Goal: Find specific page/section: Find specific page/section

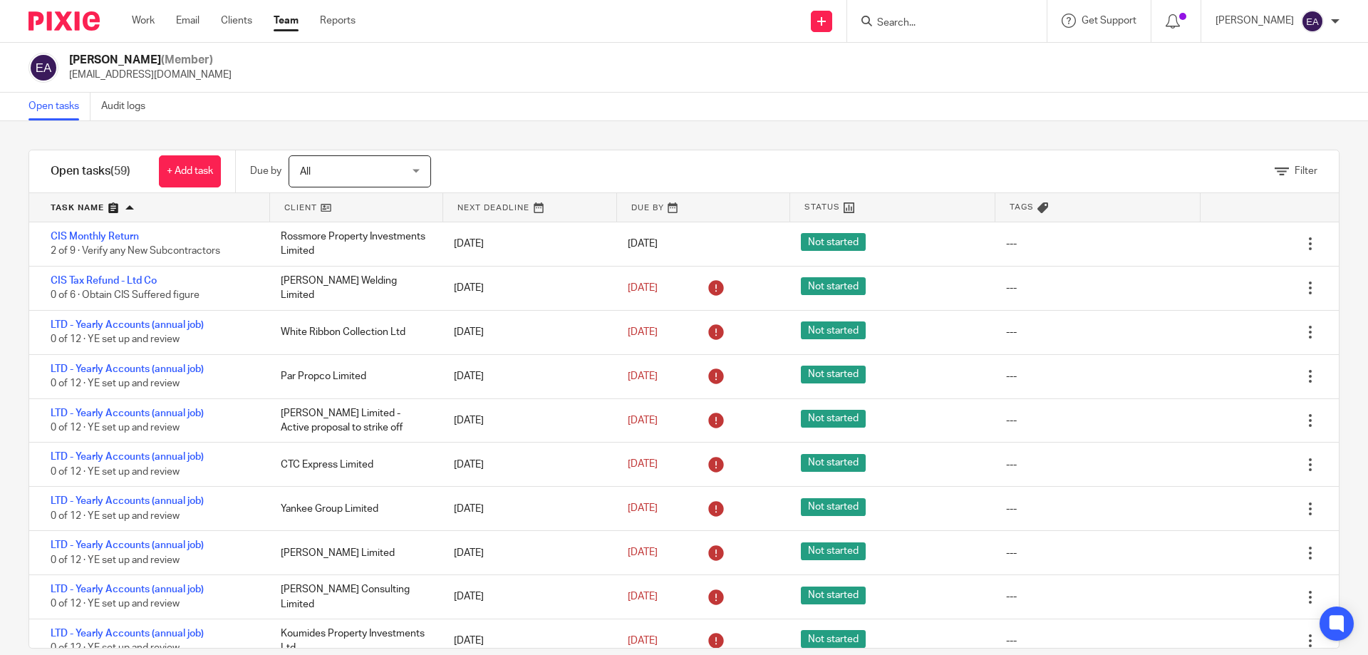
scroll to position [1923, 0]
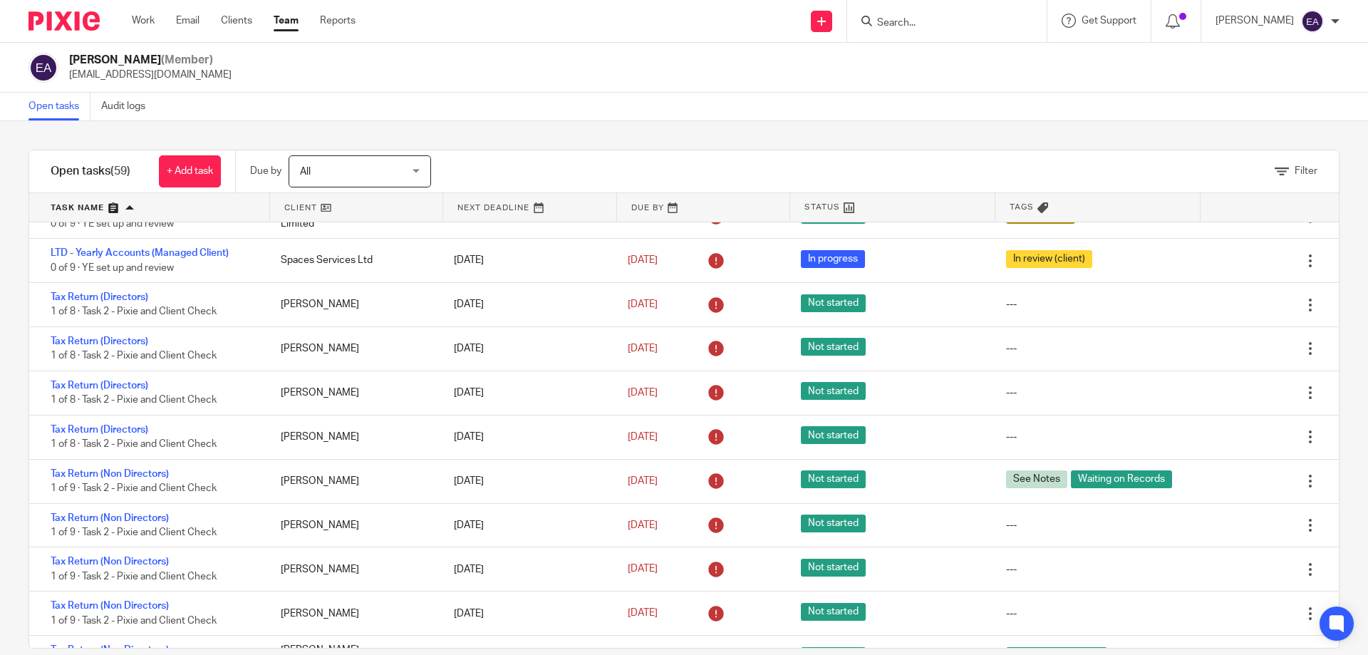
click at [956, 20] on input "Search" at bounding box center [939, 23] width 128 height 13
type input "forma law"
click button "submit" at bounding box center [0, 0] width 0 height 0
click at [965, 53] on link at bounding box center [993, 61] width 241 height 33
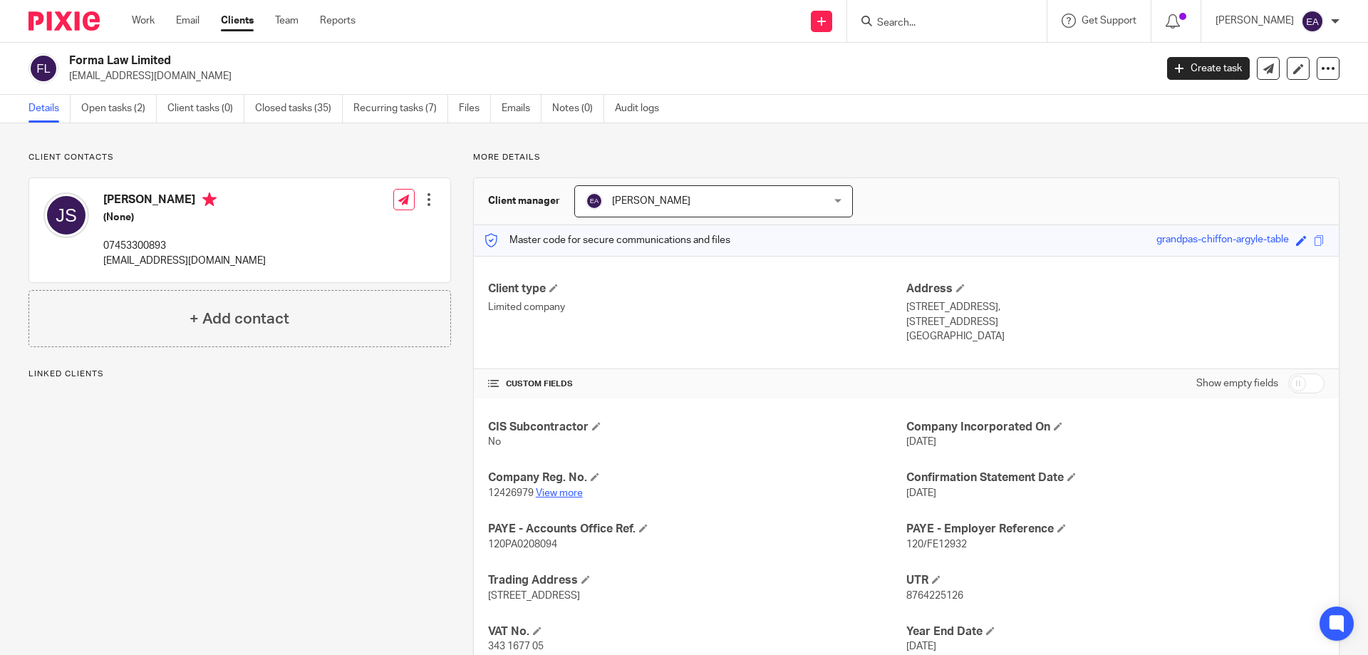
click at [563, 493] on link "View more" at bounding box center [559, 493] width 47 height 10
